Goal: Transaction & Acquisition: Book appointment/travel/reservation

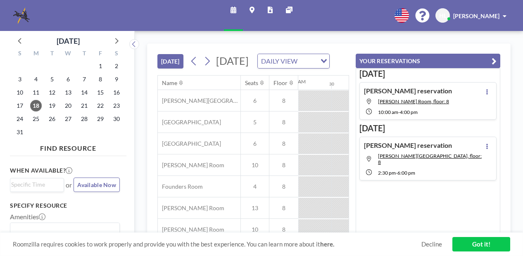
scroll to position [0, 727]
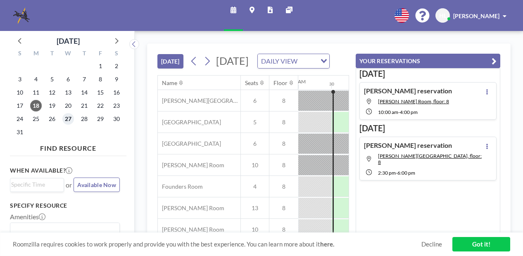
click at [66, 121] on span "27" at bounding box center [68, 119] width 12 height 12
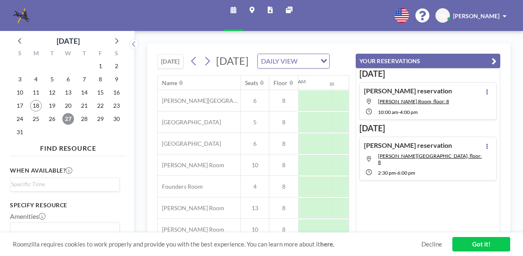
scroll to position [0, 496]
click at [486, 242] on link "Got it!" at bounding box center [481, 244] width 58 height 14
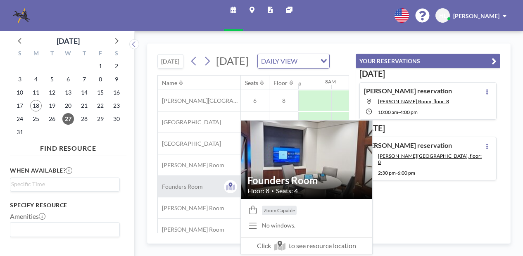
click at [214, 197] on div "Founders Room" at bounding box center [199, 186] width 83 height 21
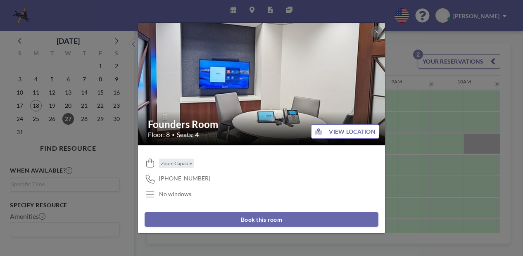
click at [226, 220] on button "Book this room" at bounding box center [262, 219] width 234 height 14
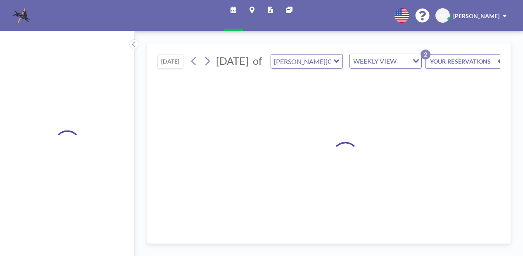
type input "Founders Room"
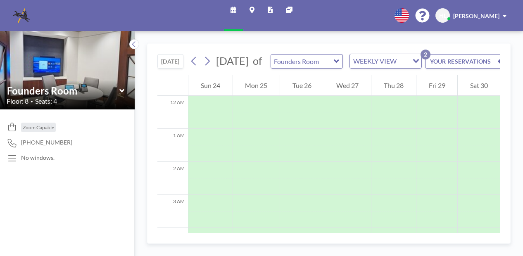
scroll to position [248, 0]
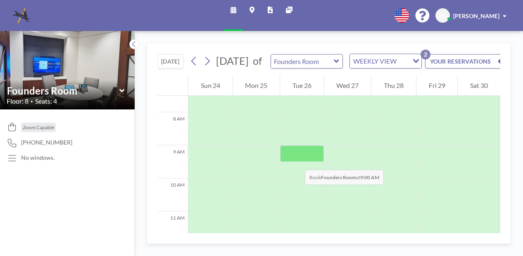
click at [297, 161] on div at bounding box center [302, 153] width 44 height 17
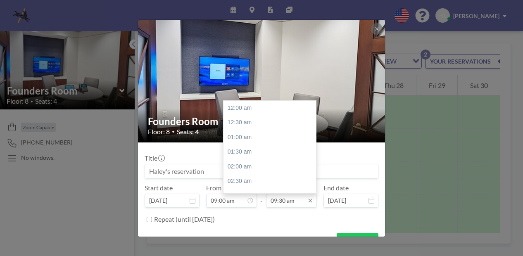
scroll to position [279, 0]
click at [247, 124] on div "10:00 am" at bounding box center [271, 122] width 97 height 15
type input "10:00 am"
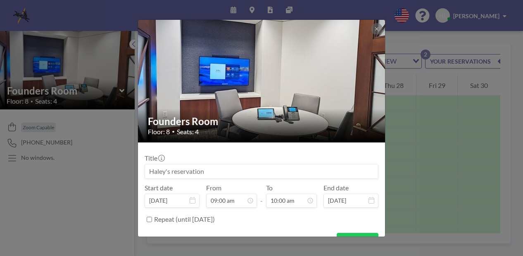
scroll to position [294, 0]
click at [351, 234] on button "BOOK NOW" at bounding box center [358, 240] width 42 height 14
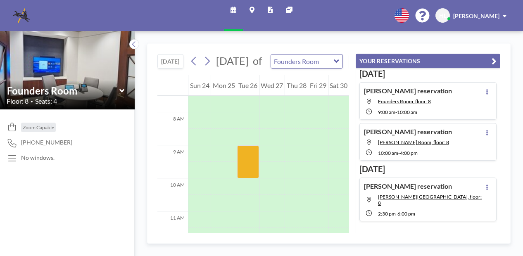
click at [21, 14] on img at bounding box center [21, 15] width 17 height 17
click at [137, 45] on button at bounding box center [134, 44] width 10 height 10
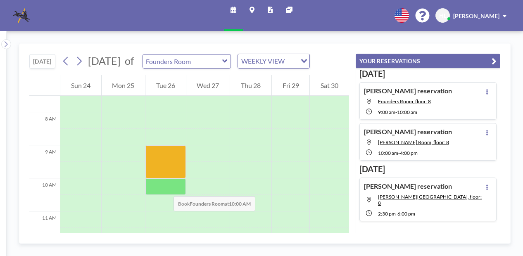
click at [165, 188] on div at bounding box center [165, 186] width 40 height 17
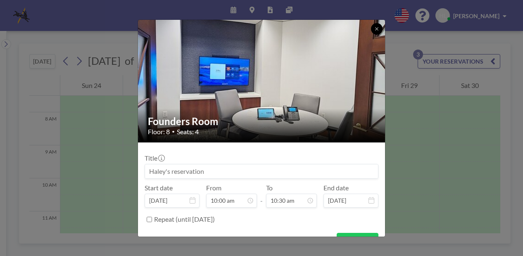
click at [378, 29] on icon at bounding box center [376, 28] width 5 height 5
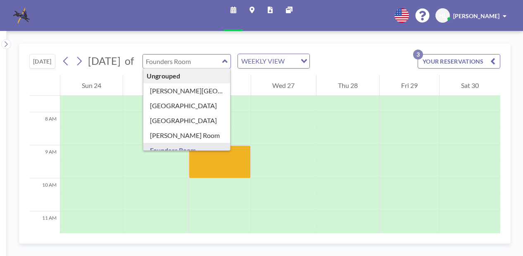
click at [222, 64] on input "text" at bounding box center [182, 62] width 79 height 14
type input "Founders Room"
click at [26, 11] on img at bounding box center [21, 15] width 17 height 17
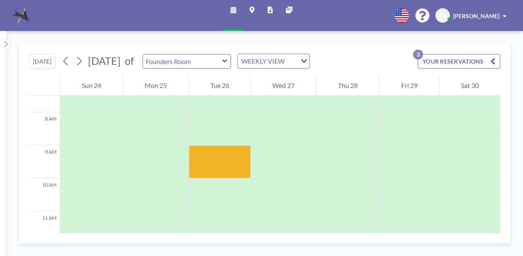
click at [26, 11] on img at bounding box center [21, 15] width 17 height 17
click at [251, 9] on icon at bounding box center [251, 10] width 5 height 7
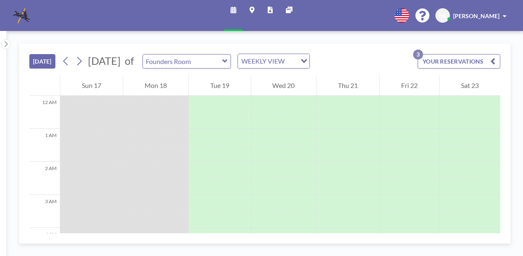
scroll to position [363, 0]
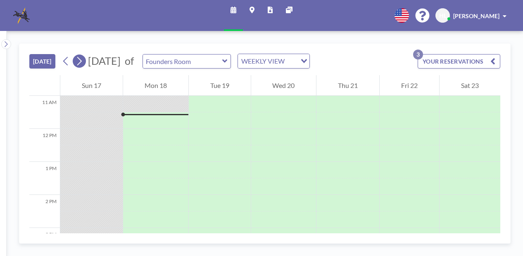
click at [83, 66] on icon at bounding box center [79, 61] width 8 height 12
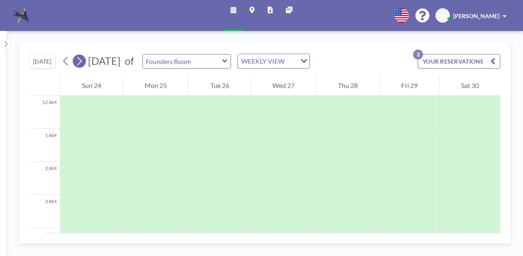
scroll to position [264, 0]
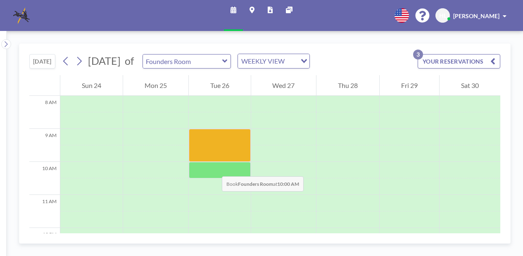
click at [214, 168] on div at bounding box center [220, 170] width 62 height 17
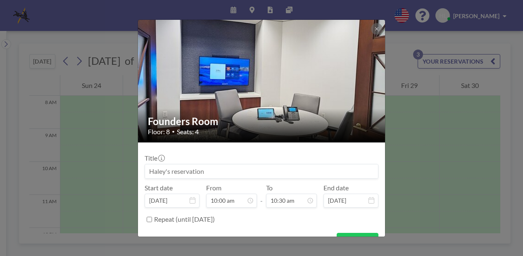
click at [214, 168] on input at bounding box center [261, 171] width 233 height 14
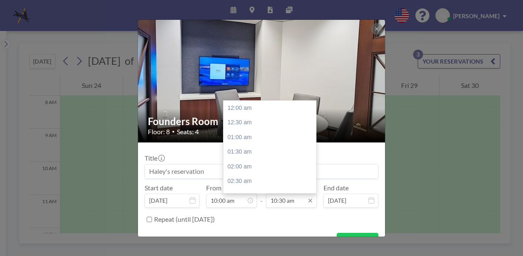
scroll to position [308, 0]
click at [286, 195] on input "10:30 am" at bounding box center [291, 201] width 51 height 14
click at [274, 202] on input "10:30 am" at bounding box center [291, 201] width 51 height 14
click at [278, 199] on input "2:30 am" at bounding box center [291, 201] width 51 height 14
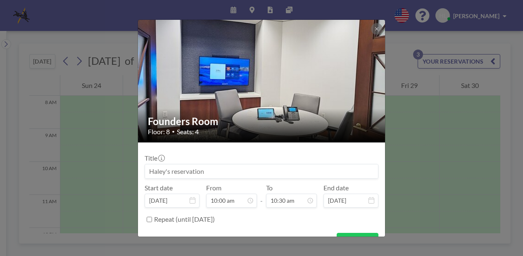
click at [345, 157] on div "Title" at bounding box center [262, 166] width 234 height 25
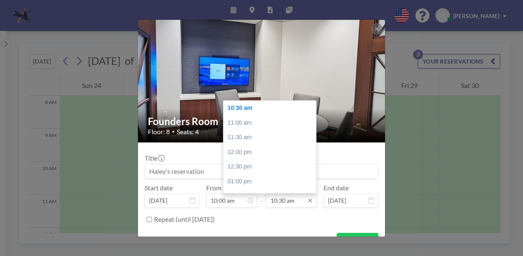
click at [297, 202] on input "10:30 am" at bounding box center [291, 201] width 51 height 14
click at [313, 148] on div at bounding box center [314, 147] width 2 height 12
drag, startPoint x: 311, startPoint y: 148, endPoint x: 310, endPoint y: 156, distance: 7.5
click at [313, 156] on div at bounding box center [314, 153] width 2 height 12
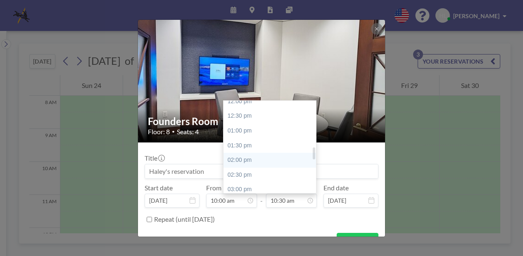
click at [252, 161] on div "02:00 pm" at bounding box center [271, 160] width 97 height 15
type input "02:00 pm"
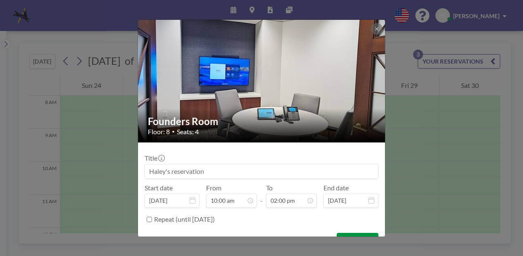
scroll to position [412, 0]
click at [349, 233] on button "BOOK NOW" at bounding box center [358, 240] width 42 height 14
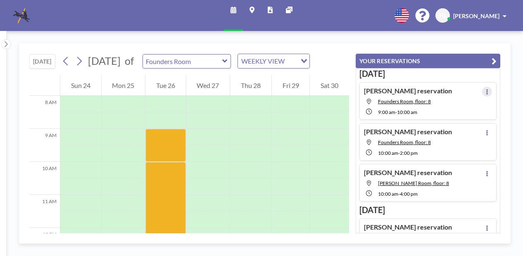
click at [486, 91] on button at bounding box center [487, 92] width 10 height 10
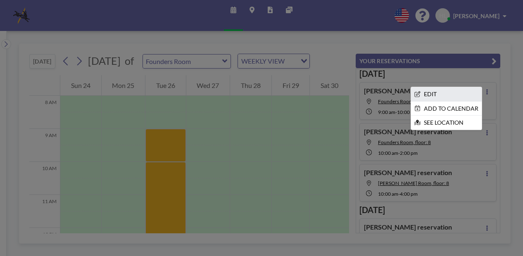
click at [456, 90] on li "EDIT" at bounding box center [446, 94] width 71 height 14
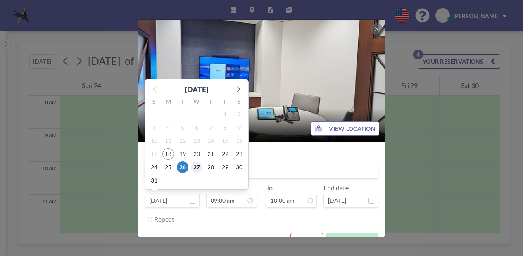
click at [195, 166] on span "27" at bounding box center [197, 167] width 12 height 12
type input "Aug 27, 2025"
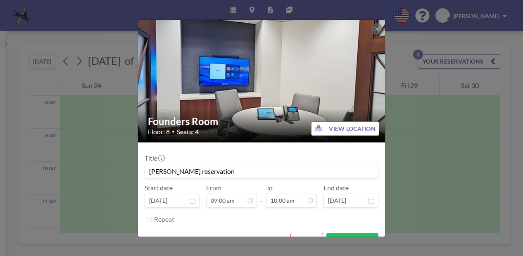
scroll to position [16, 0]
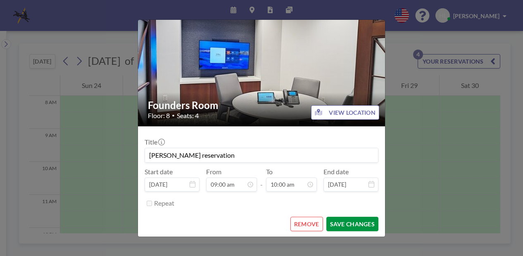
click at [354, 222] on button "SAVE CHANGES" at bounding box center [352, 224] width 52 height 14
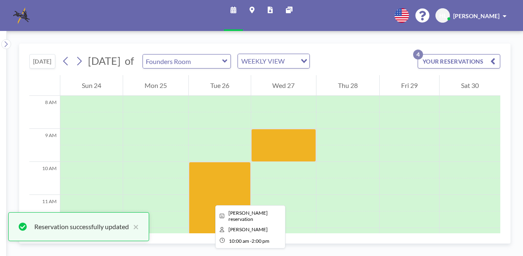
click at [209, 198] on div at bounding box center [220, 228] width 62 height 132
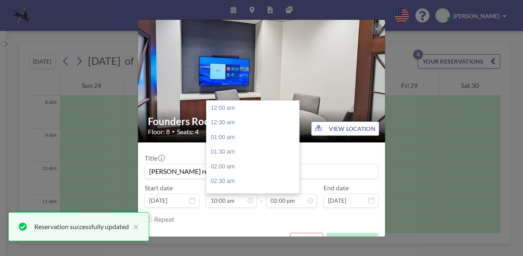
click at [209, 198] on input "10:00 am" at bounding box center [231, 201] width 51 height 14
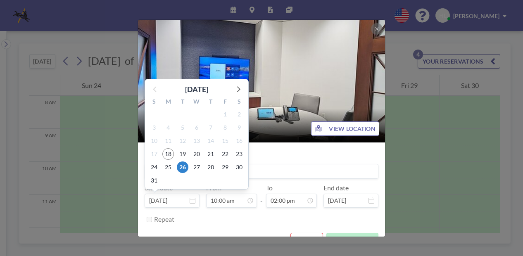
click at [182, 202] on input "[DATE]" at bounding box center [172, 201] width 55 height 14
click at [194, 168] on span "27" at bounding box center [197, 167] width 12 height 12
type input "Aug 27, 2025"
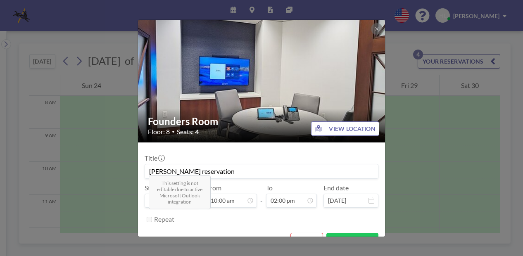
scroll to position [412, 0]
click at [350, 235] on button "SAVE CHANGES" at bounding box center [352, 240] width 52 height 14
